Goal: Understand process/instructions: Learn how to perform a task or action

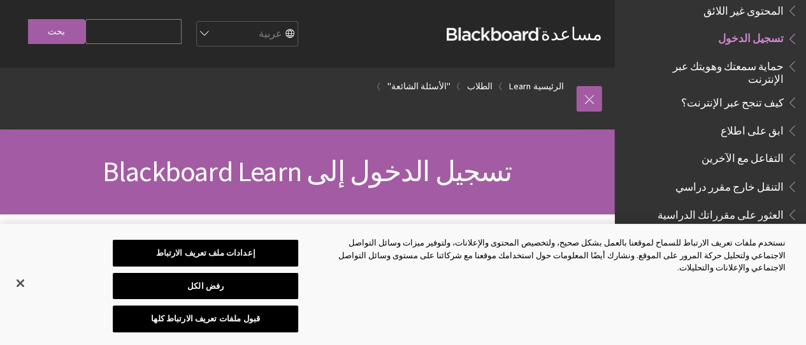
click at [330, 163] on span "تسجيل الدخول إلى Blackboard Learn" at bounding box center [308, 171] width 410 height 35
click at [20, 286] on button "إغلاق" at bounding box center [20, 283] width 28 height 28
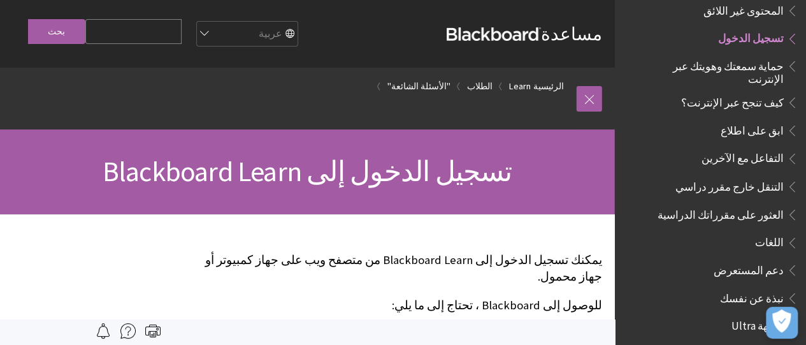
drag, startPoint x: 620, startPoint y: 250, endPoint x: 576, endPoint y: 324, distance: 86.4
click at [576, 324] on div at bounding box center [307, 332] width 615 height 26
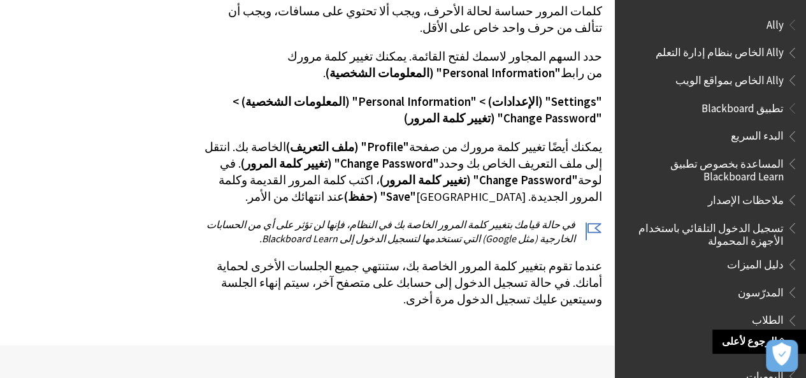
scroll to position [4086, 0]
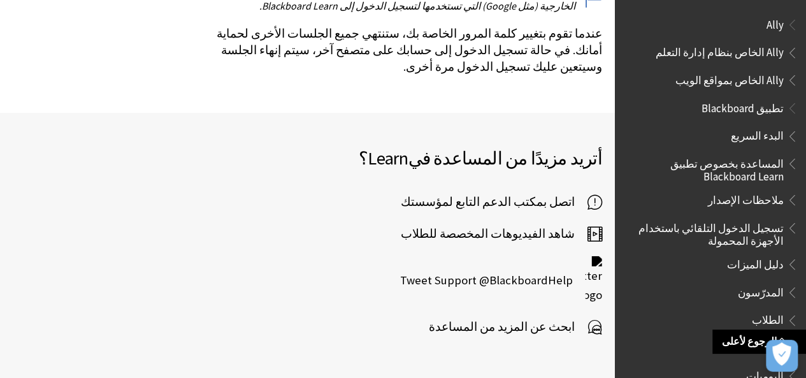
click at [650, 327] on div "كل المنتجات Ally Ally الخاص بنظام إدارة التعلم Ally الخاص بمواقع الويب Ally All…" at bounding box center [710, 189] width 191 height 378
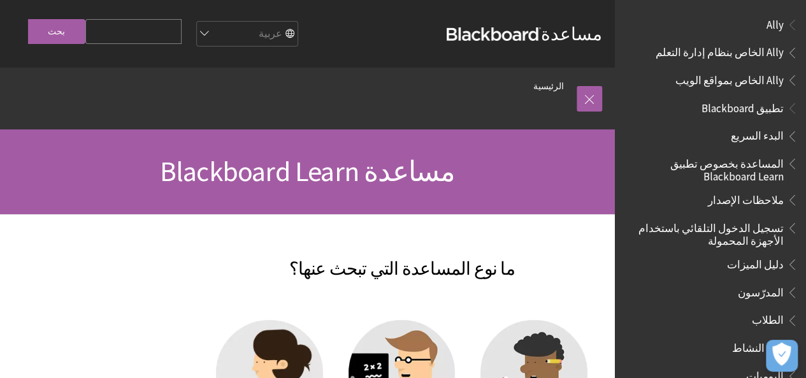
scroll to position [782, 0]
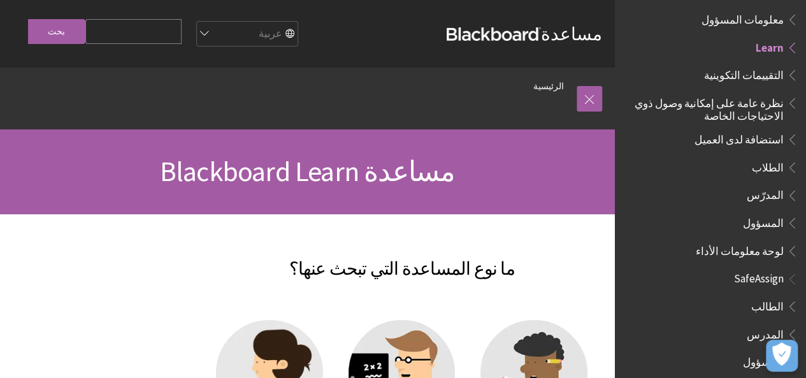
click at [560, 101] on ol "الرئيسية" at bounding box center [295, 87] width 564 height 38
click at [592, 105] on link at bounding box center [589, 98] width 25 height 25
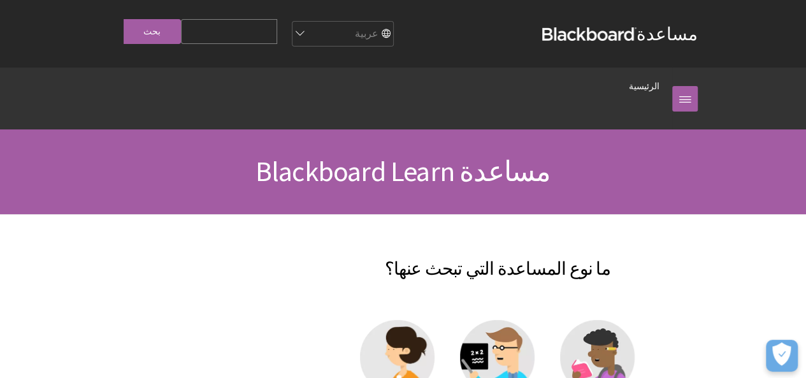
click at [269, 39] on input "Search Query" at bounding box center [229, 31] width 96 height 25
